Goal: Communication & Community: Answer question/provide support

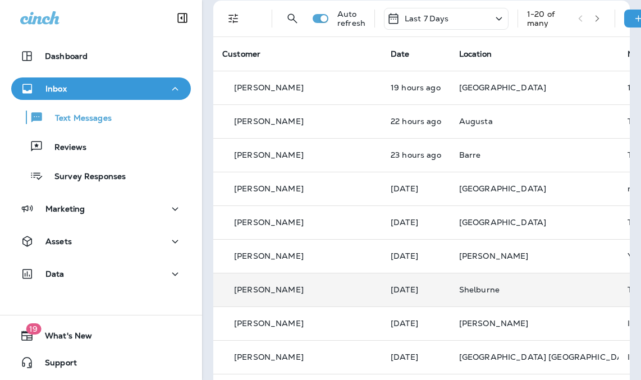
scroll to position [112, 0]
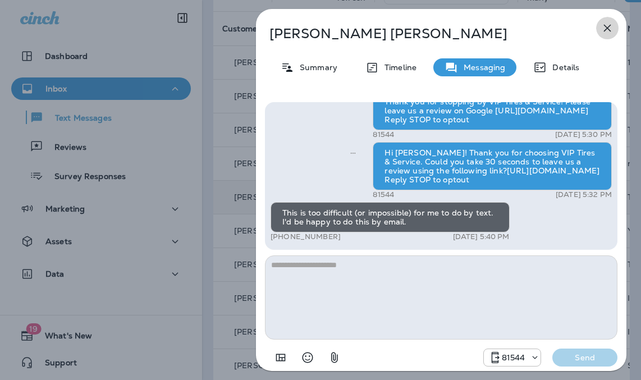
click at [609, 26] on icon "button" at bounding box center [607, 27] width 13 height 13
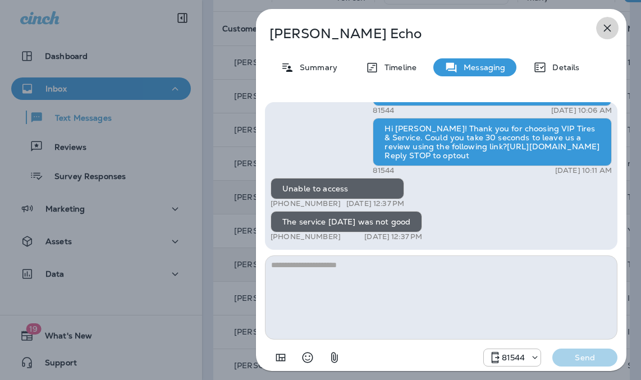
click at [608, 28] on icon "button" at bounding box center [607, 28] width 7 height 7
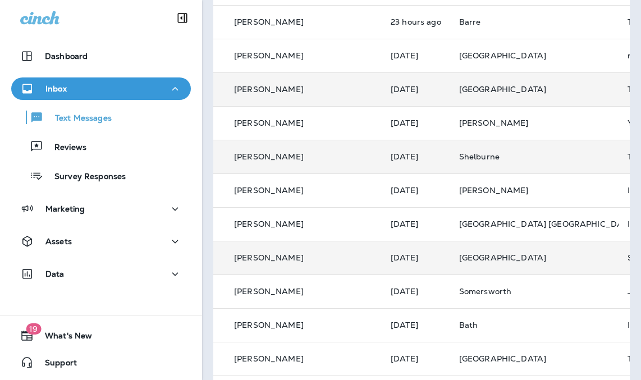
scroll to position [225, 0]
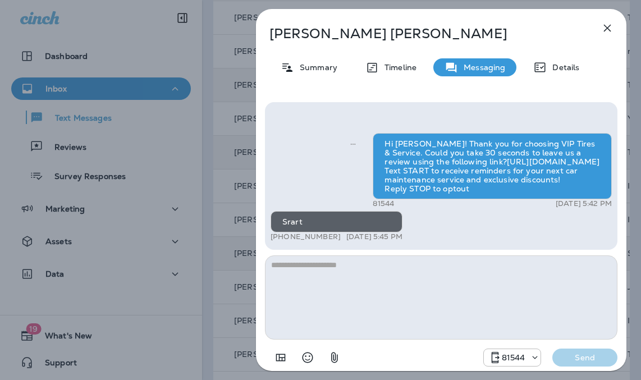
click at [605, 28] on icon "button" at bounding box center [607, 27] width 13 height 13
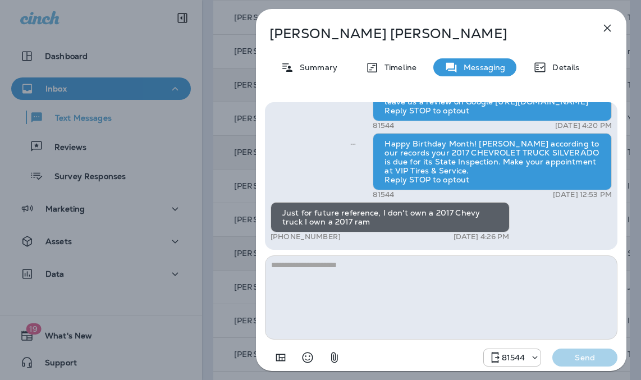
click at [600, 28] on button "button" at bounding box center [607, 28] width 22 height 22
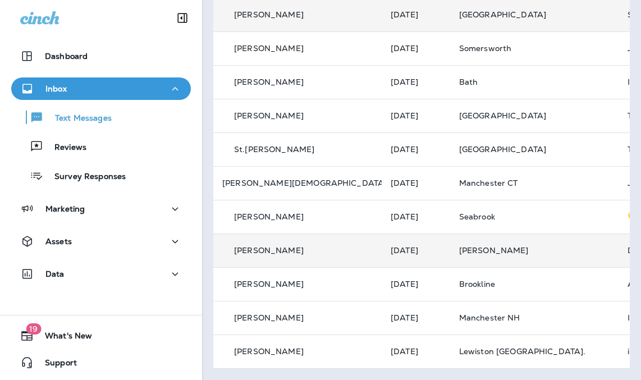
scroll to position [480, 0]
